Goal: Information Seeking & Learning: Learn about a topic

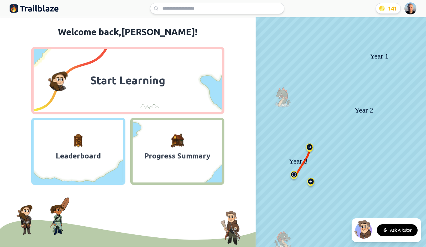
click at [413, 9] on html "We value your privacy We use cookies to enhance your browsing experience, serve…" at bounding box center [213, 123] width 426 height 247
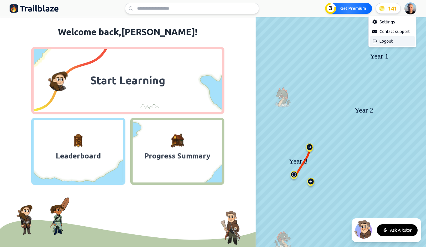
click at [385, 41] on div "Logout" at bounding box center [392, 41] width 45 height 10
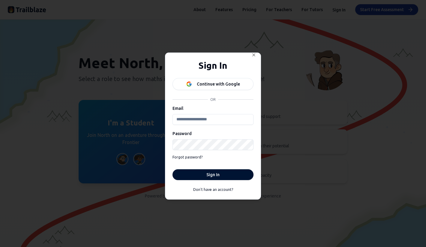
click at [210, 83] on div "Continue with Google" at bounding box center [218, 84] width 43 height 6
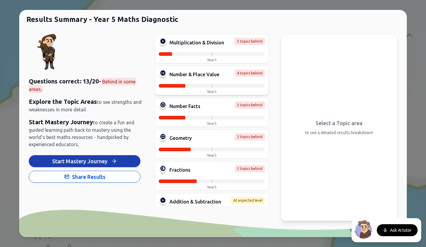
click at [200, 82] on div "Number & Place Value 4 topics behind Year 5" at bounding box center [212, 80] width 114 height 29
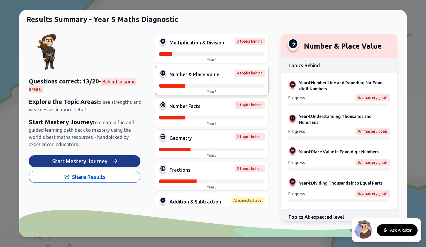
click at [91, 163] on button "Start Mastery Journey" at bounding box center [84, 161] width 111 height 12
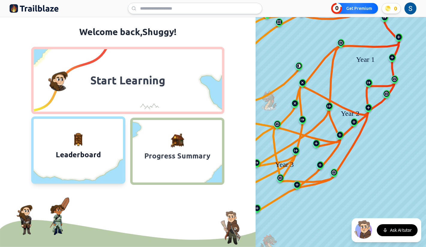
click at [93, 148] on button "Leaderboard" at bounding box center [78, 149] width 94 height 67
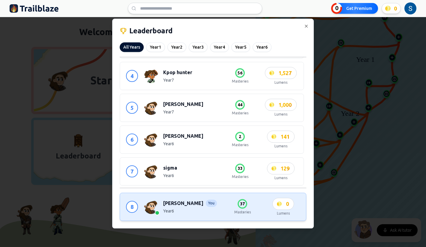
scroll to position [124, 0]
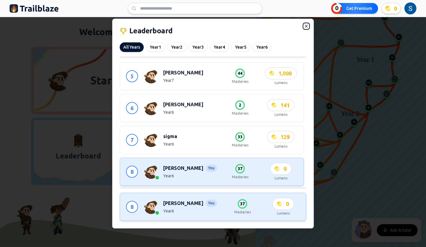
click at [304, 26] on icon "button" at bounding box center [306, 26] width 5 height 5
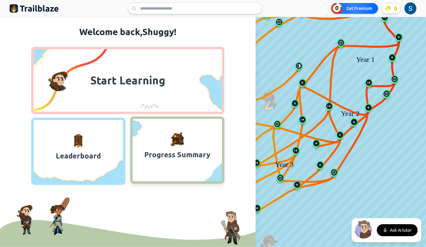
click at [169, 156] on span "Progress Summary" at bounding box center [176, 155] width 89 height 12
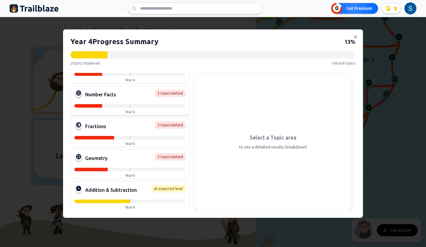
scroll to position [0, 0]
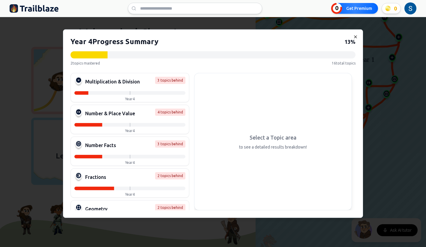
click at [355, 37] on icon "button" at bounding box center [355, 36] width 5 height 5
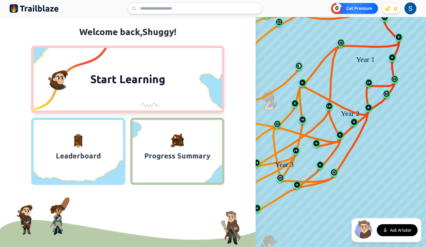
click at [117, 77] on span "Start Learning" at bounding box center [128, 79] width 82 height 14
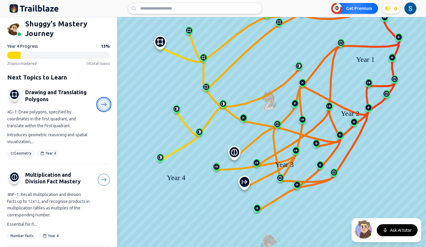
click at [102, 105] on icon at bounding box center [104, 104] width 6 height 6
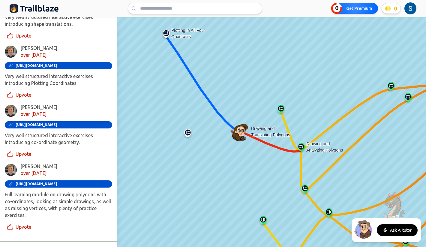
scroll to position [362, 0]
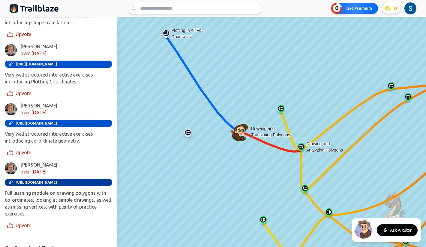
click at [55, 180] on span "[URL][DOMAIN_NAME]" at bounding box center [37, 182] width 42 height 4
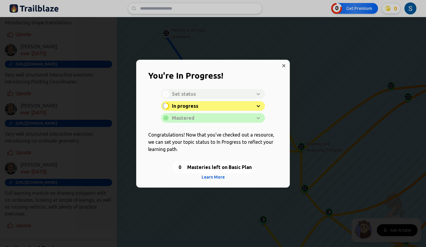
click at [284, 64] on div "Learn with North Start Learning Open resource without North" at bounding box center [212, 97] width 149 height 67
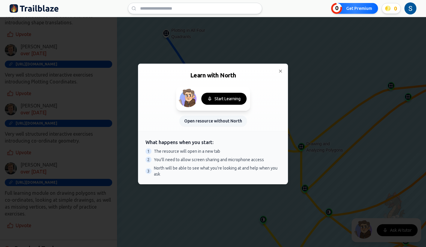
click at [203, 123] on button "Open resource without North" at bounding box center [212, 120] width 67 height 11
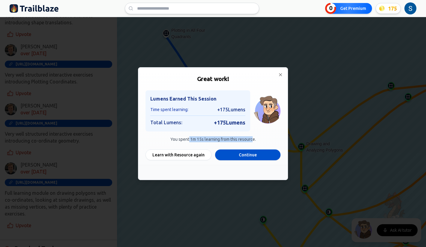
drag, startPoint x: 188, startPoint y: 139, endPoint x: 254, endPoint y: 139, distance: 65.9
click at [254, 139] on p "You spent 1m 15s learning from this resource." at bounding box center [212, 139] width 135 height 6
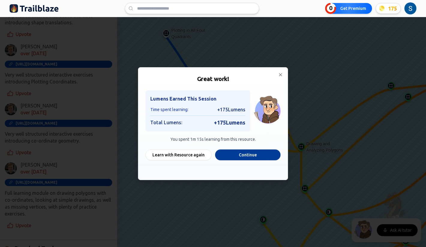
click at [227, 155] on button "Continue" at bounding box center [247, 154] width 65 height 11
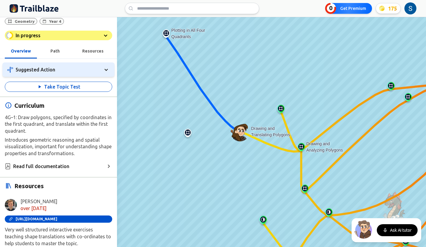
scroll to position [0, 0]
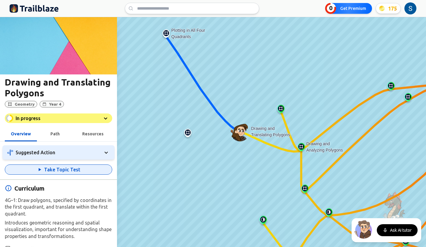
click at [62, 171] on button "Take Topic Test" at bounding box center [58, 169] width 107 height 10
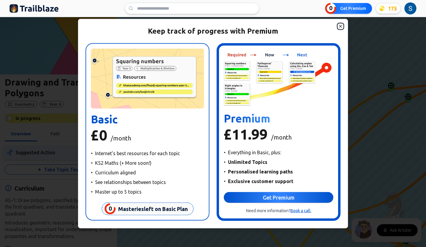
click at [340, 27] on icon "button" at bounding box center [340, 26] width 5 height 5
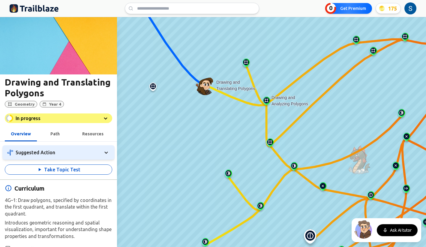
click at [266, 102] on img at bounding box center [266, 101] width 10 height 11
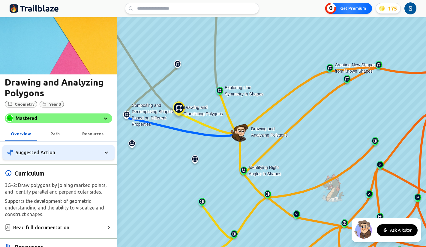
click at [80, 117] on div "Mastered" at bounding box center [58, 118] width 107 height 10
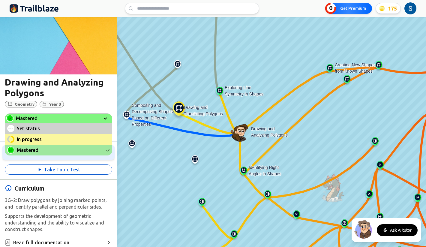
click at [53, 128] on span "Set status" at bounding box center [60, 128] width 87 height 7
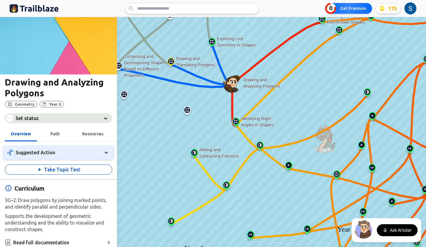
click at [194, 152] on img at bounding box center [194, 154] width 10 height 11
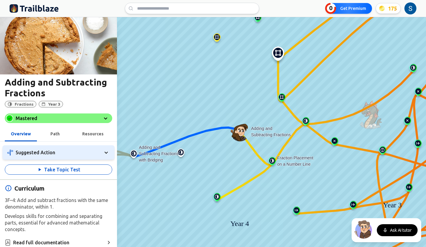
click at [80, 116] on div "Mastered" at bounding box center [58, 118] width 107 height 10
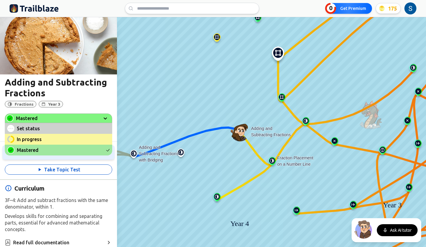
click at [59, 129] on span "Set status" at bounding box center [60, 128] width 87 height 7
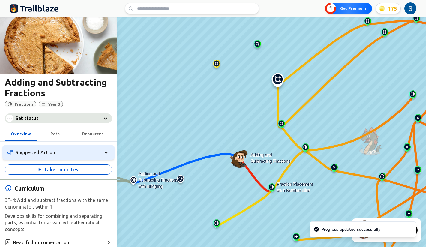
click at [278, 79] on img at bounding box center [277, 82] width 19 height 18
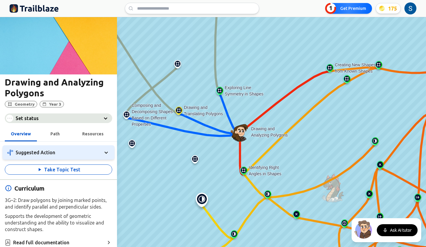
click at [178, 111] on img at bounding box center [179, 111] width 10 height 11
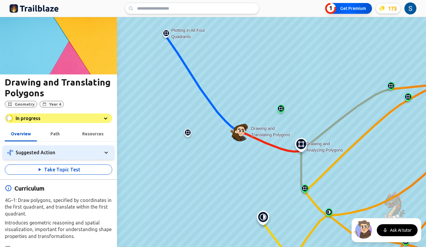
click at [351, 7] on button "1 Get Premium" at bounding box center [348, 8] width 47 height 11
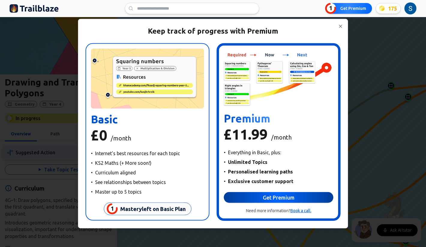
click at [260, 198] on button "Get Premium" at bounding box center [278, 197] width 109 height 11
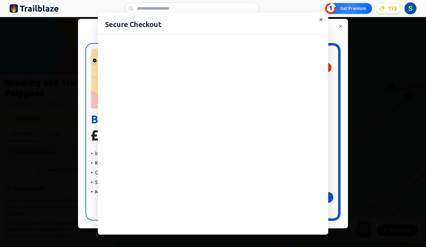
click at [320, 19] on icon "button" at bounding box center [320, 19] width 3 height 3
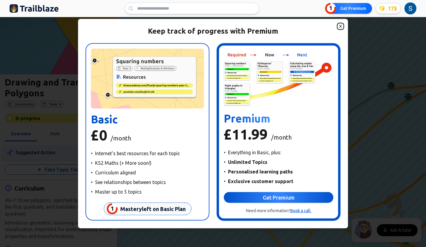
click at [342, 27] on icon "button" at bounding box center [340, 26] width 5 height 5
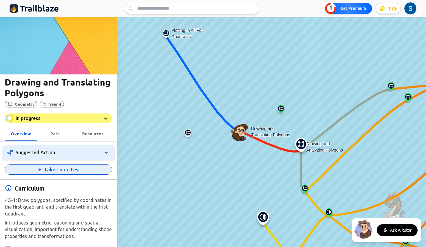
click at [70, 171] on button "Take Topic Test" at bounding box center [58, 169] width 107 height 10
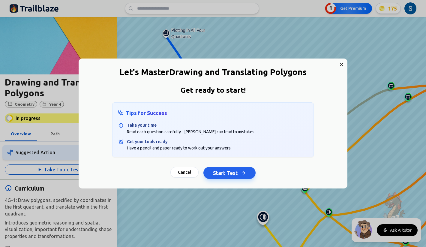
click at [219, 180] on div "Get ready to start! Tips for Success Take your time Read each question carefull…" at bounding box center [213, 136] width 269 height 103
click at [220, 175] on button "Start Test" at bounding box center [229, 173] width 52 height 12
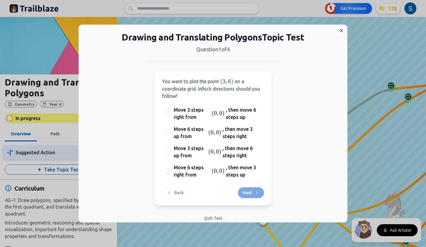
drag, startPoint x: 180, startPoint y: 94, endPoint x: 163, endPoint y: 82, distance: 21.3
click at [163, 82] on p "You want to plot the point ( 3 , 6 ) (3,6) ( 3 , 6 ) on a coordinate grid. Whic…" at bounding box center [213, 89] width 102 height 22
click at [163, 82] on span "You want to plot the point" at bounding box center [190, 81] width 57 height 5
drag, startPoint x: 163, startPoint y: 82, endPoint x: 197, endPoint y: 93, distance: 36.1
click at [197, 93] on p "You want to plot the point ( 3 , 6 ) (3,6) ( 3 , 6 ) on a coordinate grid. Whic…" at bounding box center [213, 89] width 102 height 22
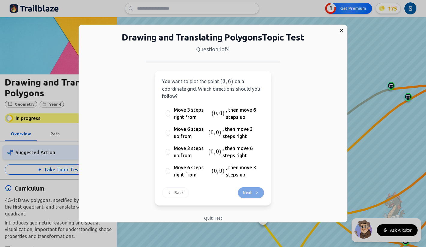
click at [196, 90] on span "on a coordinate grid. Which directions should you follow?" at bounding box center [211, 89] width 98 height 20
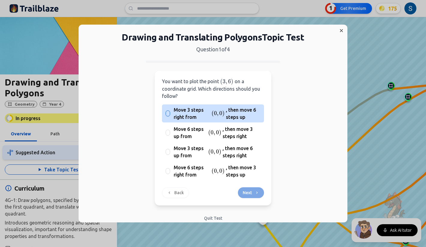
click at [175, 114] on span "Move 3 steps right from" at bounding box center [192, 113] width 37 height 14
click at [170, 114] on button "Move 3 steps right from ( 0 , 0 ) (0,0) ( 0 , 0 ) , then move 6 steps up" at bounding box center [167, 113] width 5 height 5
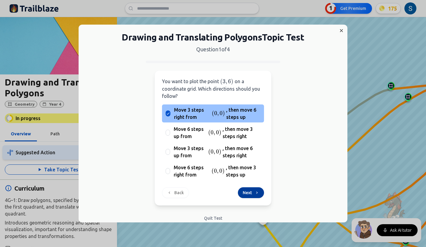
click at [246, 193] on button "Next" at bounding box center [251, 192] width 26 height 11
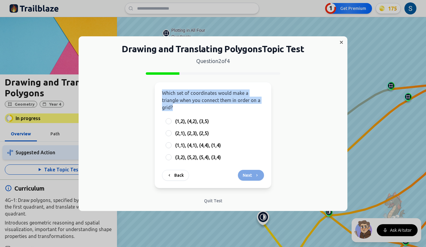
drag, startPoint x: 174, startPoint y: 108, endPoint x: 164, endPoint y: 93, distance: 18.7
click at [164, 93] on p "Which set of coordinates would make a triangle when you connect them in order o…" at bounding box center [213, 100] width 102 height 22
click at [164, 93] on span "Which set of coordinates would make a triangle when you connect them in order o…" at bounding box center [211, 100] width 98 height 20
drag, startPoint x: 164, startPoint y: 92, endPoint x: 171, endPoint y: 104, distance: 14.4
click at [171, 104] on span "Which set of coordinates would make a triangle when you connect them in order o…" at bounding box center [211, 100] width 98 height 20
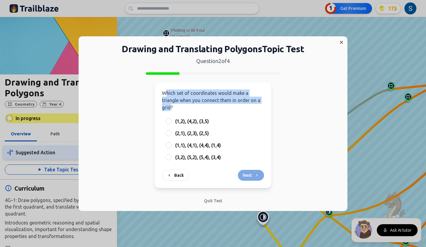
click at [171, 104] on span "Which set of coordinates would make a triangle when you connect them in order o…" at bounding box center [211, 100] width 98 height 20
drag, startPoint x: 177, startPoint y: 108, endPoint x: 170, endPoint y: 96, distance: 13.8
click at [170, 96] on p "Which set of coordinates would make a triangle when you connect them in order o…" at bounding box center [213, 100] width 102 height 22
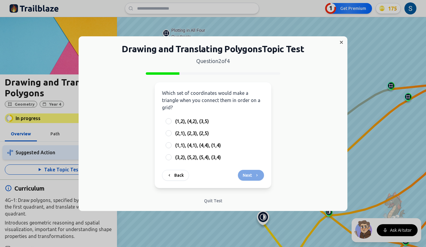
click at [173, 96] on p "Which set of coordinates would make a triangle when you connect them in order o…" at bounding box center [213, 100] width 102 height 22
click at [169, 121] on div at bounding box center [168, 121] width 6 height 6
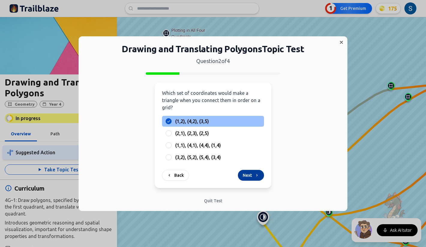
click at [248, 173] on button "Next" at bounding box center [251, 175] width 26 height 11
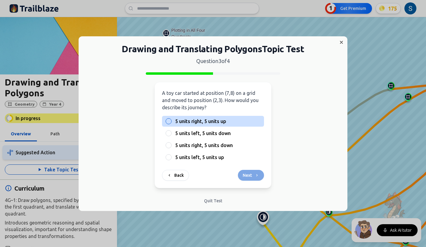
click at [166, 122] on div at bounding box center [168, 121] width 6 height 6
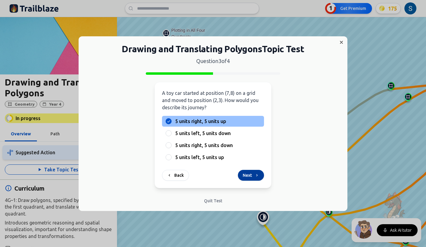
click at [254, 174] on icon at bounding box center [256, 175] width 5 height 5
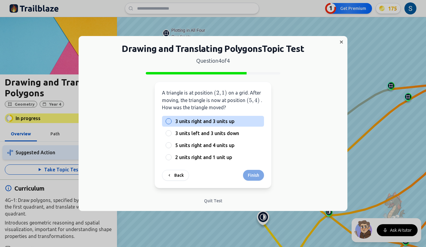
click at [168, 121] on div at bounding box center [168, 121] width 6 height 6
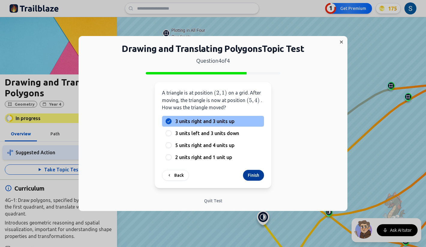
click at [250, 174] on button "Finish" at bounding box center [253, 175] width 21 height 11
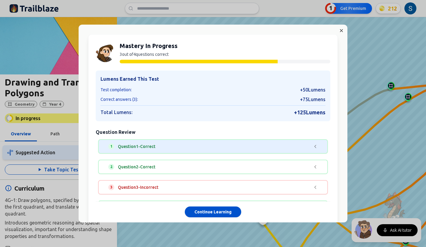
scroll to position [33, 0]
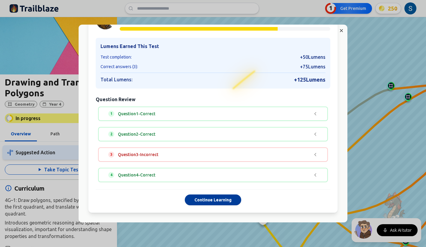
click at [207, 201] on button "Continue Learning" at bounding box center [213, 199] width 56 height 11
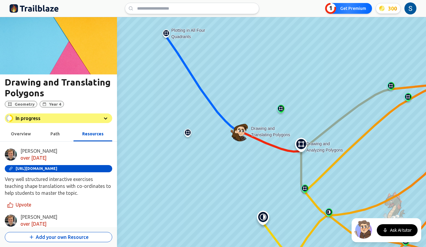
click at [47, 11] on img at bounding box center [34, 9] width 49 height 10
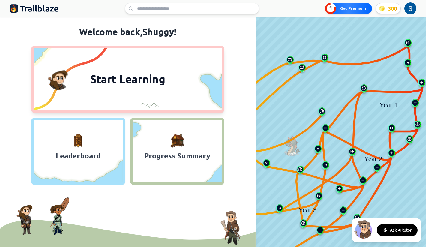
click at [99, 76] on span "Start Learning" at bounding box center [128, 79] width 82 height 14
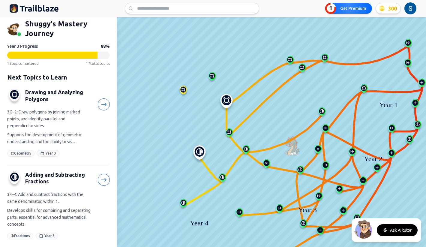
click at [227, 102] on img at bounding box center [226, 103] width 19 height 18
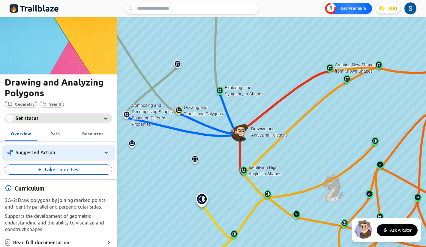
click at [65, 119] on div "Set status" at bounding box center [58, 118] width 107 height 10
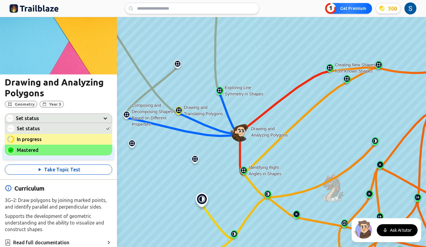
click at [44, 149] on span "Mastered" at bounding box center [60, 149] width 87 height 7
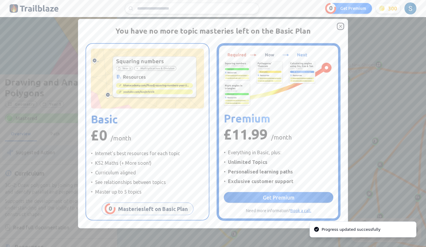
click at [340, 26] on icon "button" at bounding box center [340, 26] width 3 height 3
